Goal: Answer question/provide support

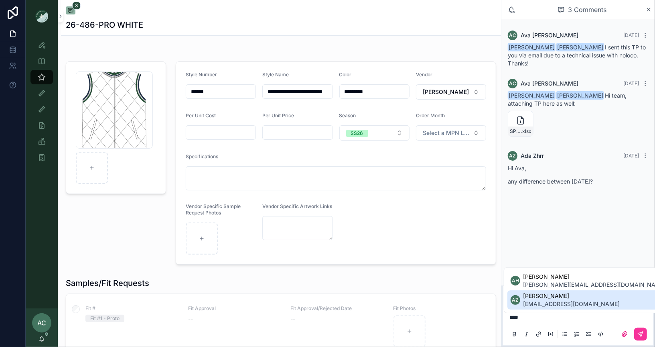
click at [566, 307] on span "ada.zhrr@ntvanwell.com" at bounding box center [572, 304] width 97 height 8
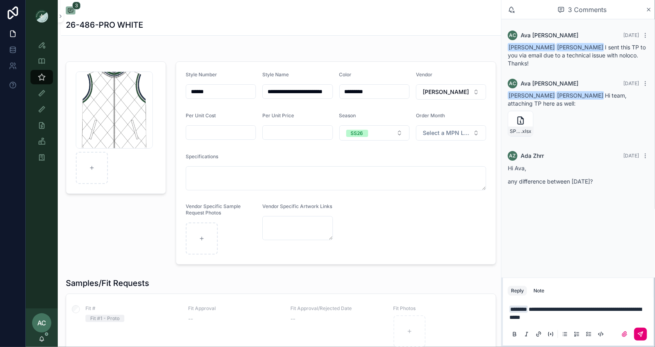
click at [641, 330] on button "scrollable content" at bounding box center [640, 333] width 13 height 13
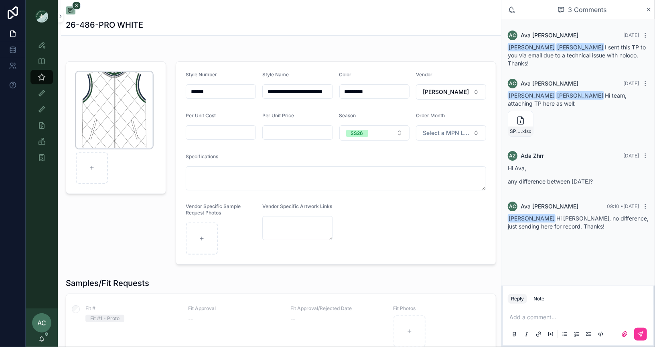
click at [113, 108] on div "Screenshot-2025-10-07-at-4.40.05-PM .png" at bounding box center [114, 109] width 77 height 77
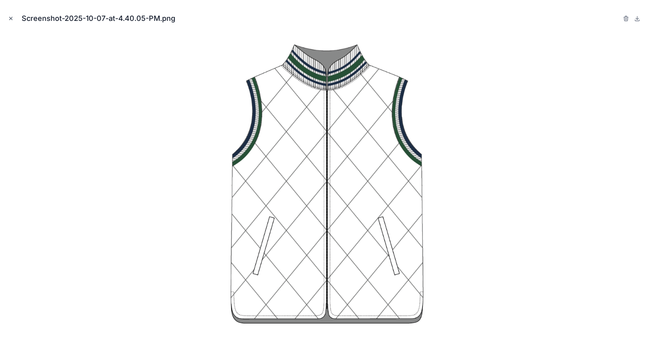
click at [8, 18] on icon "Close modal" at bounding box center [11, 19] width 6 height 6
